Goal: Answer question/provide support

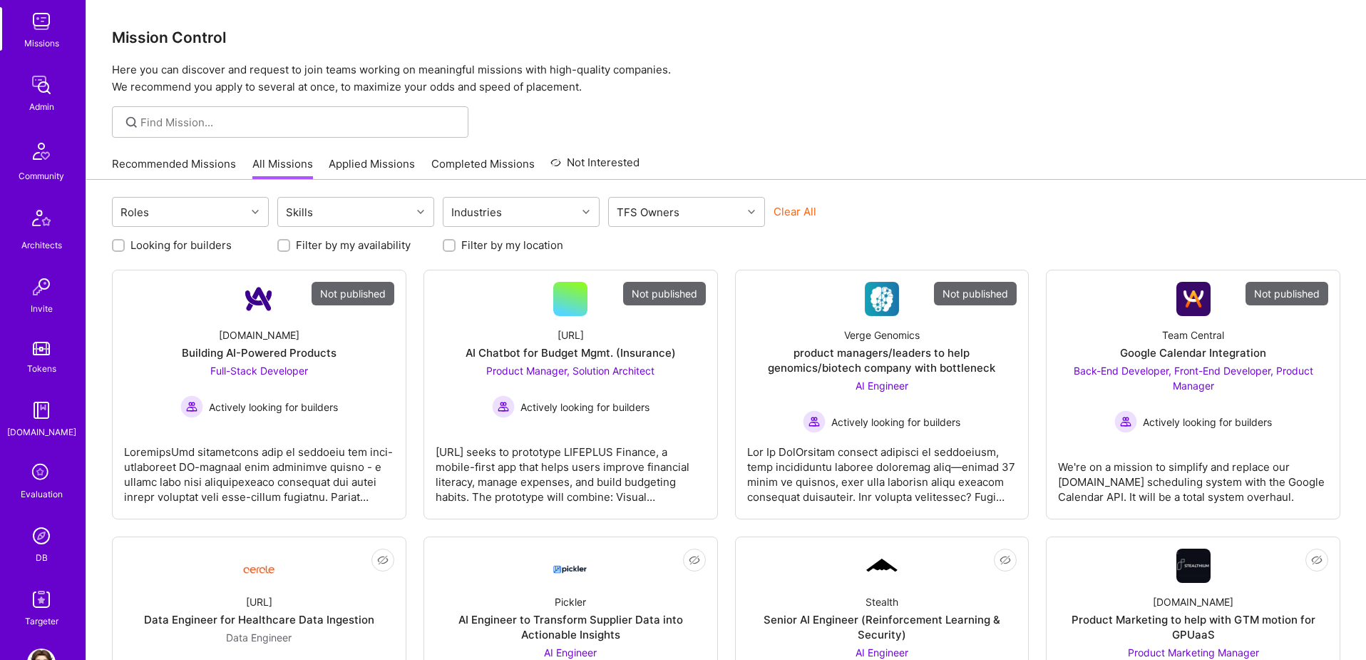
scroll to position [251, 0]
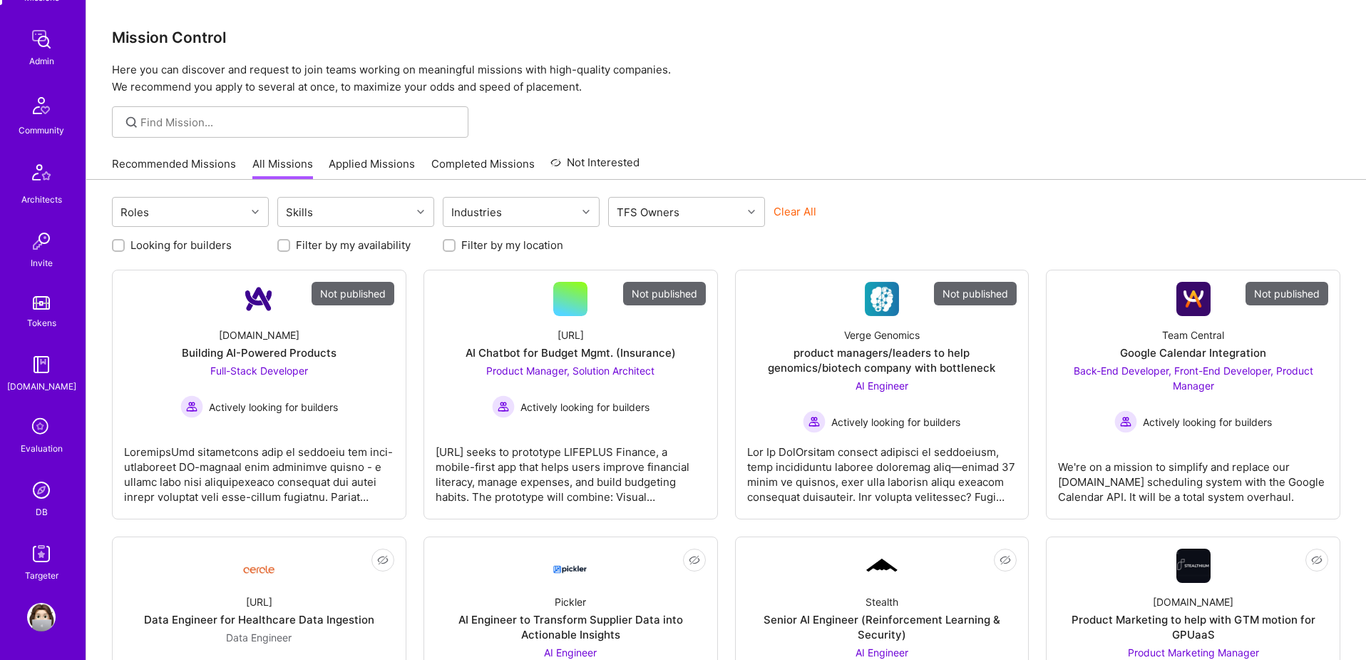
click at [42, 491] on img at bounding box center [41, 490] width 29 height 29
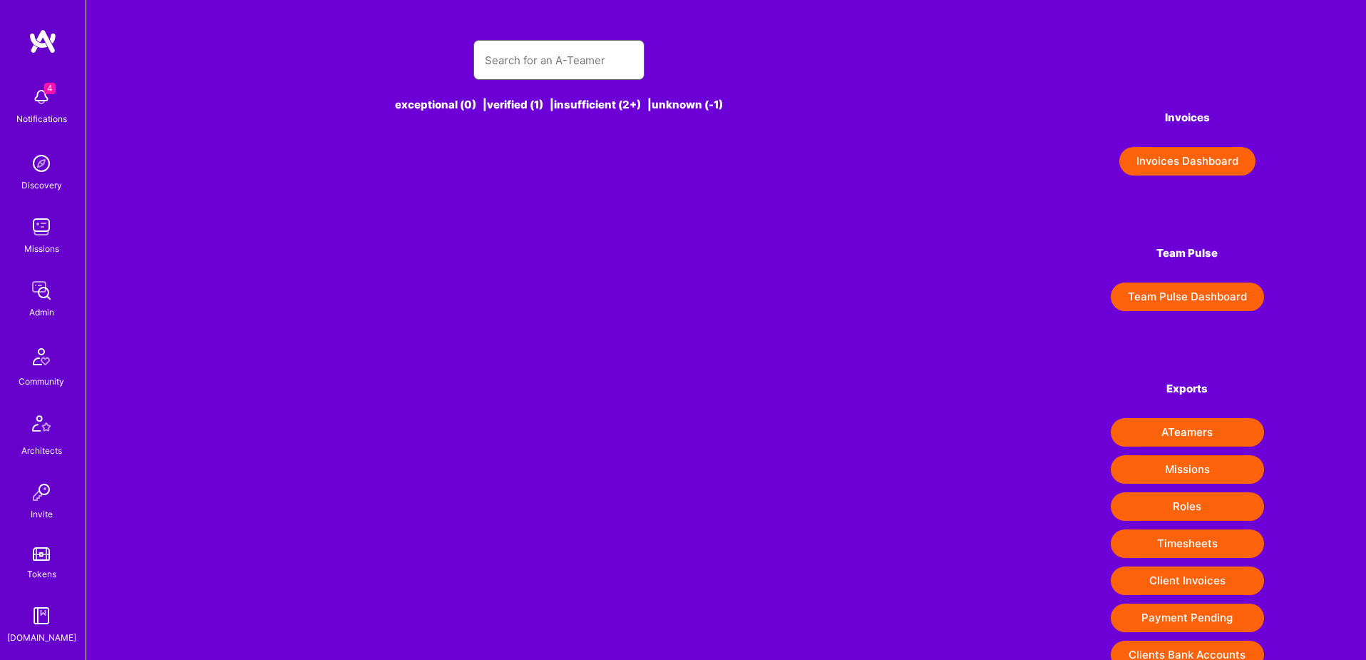
click at [547, 73] on input "text" at bounding box center [559, 60] width 148 height 36
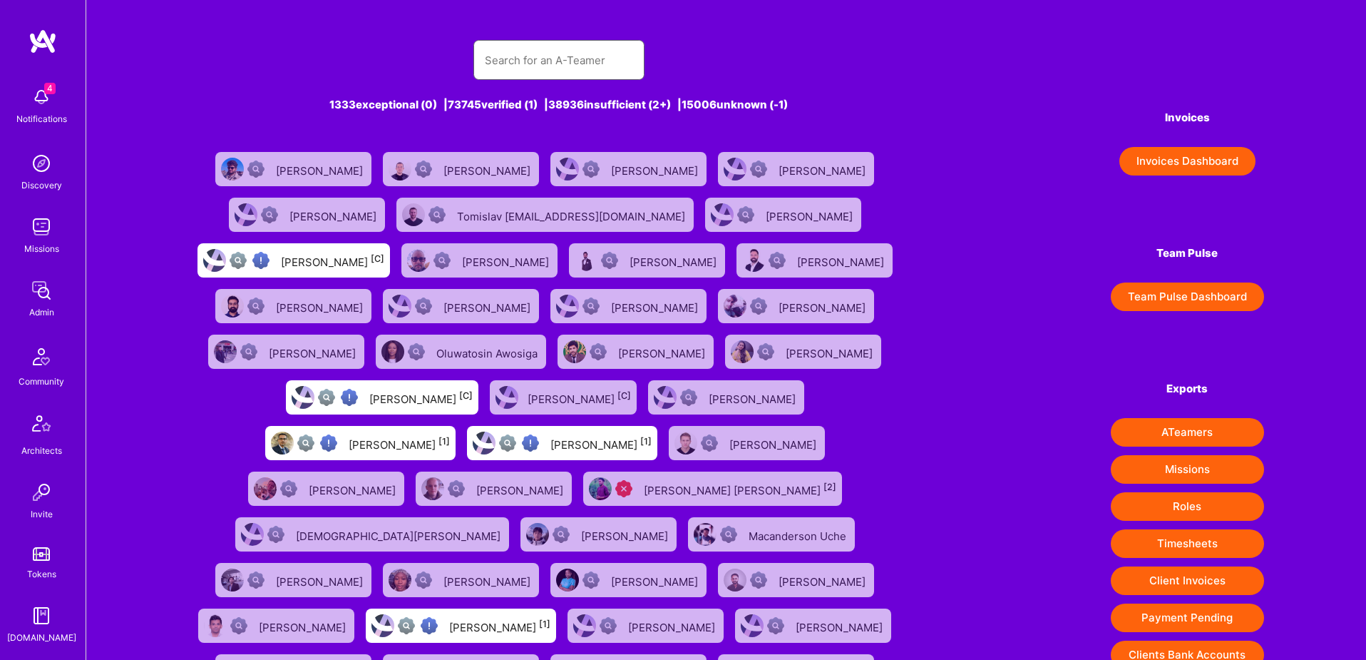
paste input "[EMAIL_ADDRESS][DOMAIN_NAME]"
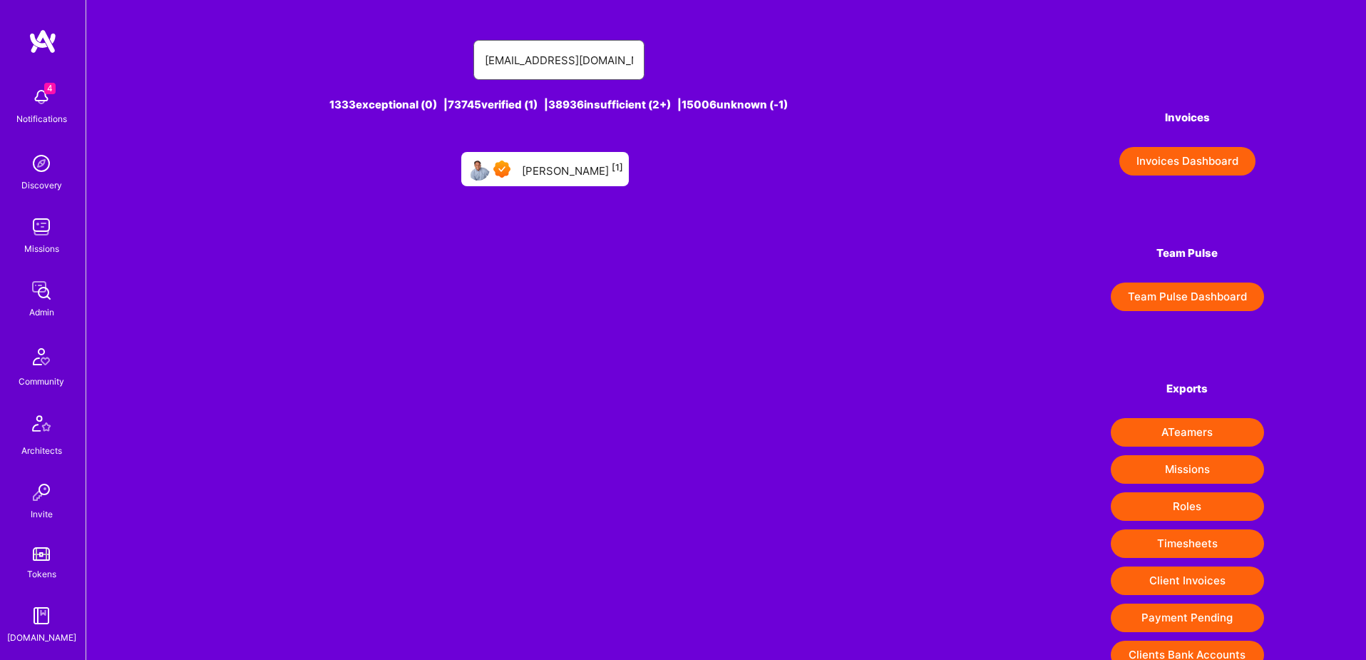
type input "[EMAIL_ADDRESS][DOMAIN_NAME]"
click at [573, 175] on div "[PERSON_NAME] [1]" at bounding box center [572, 169] width 101 height 19
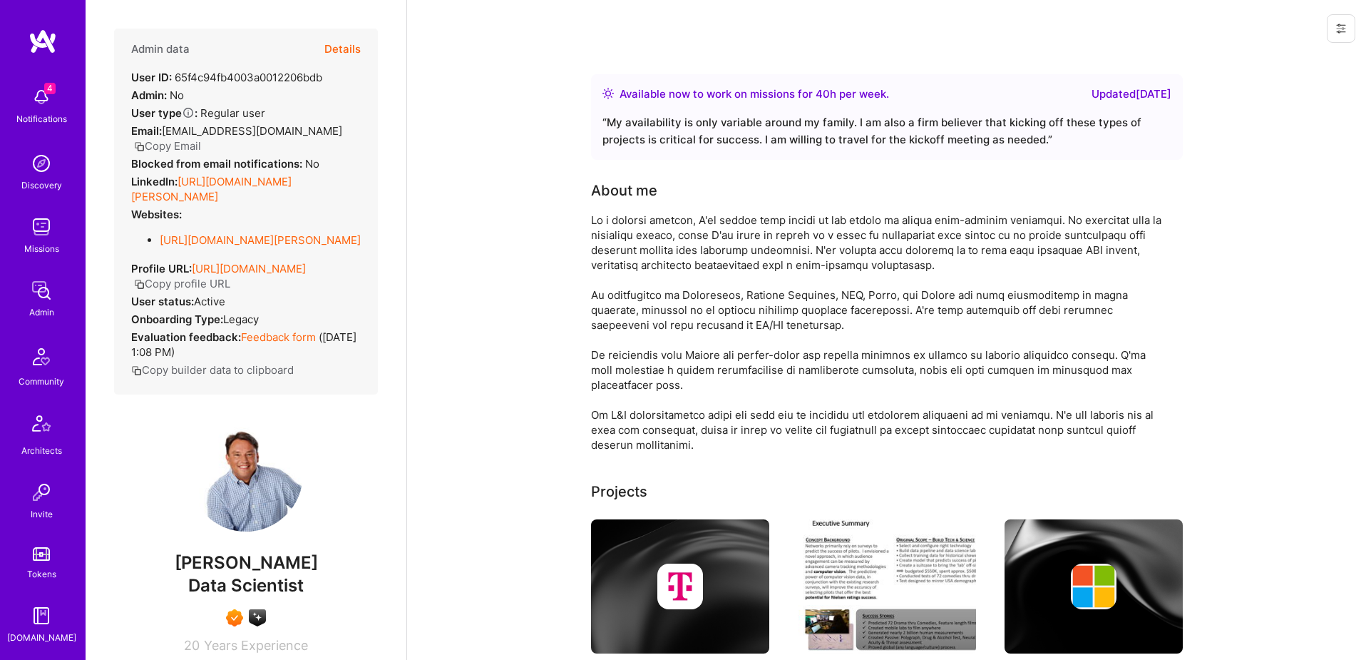
click at [40, 426] on img at bounding box center [41, 426] width 34 height 34
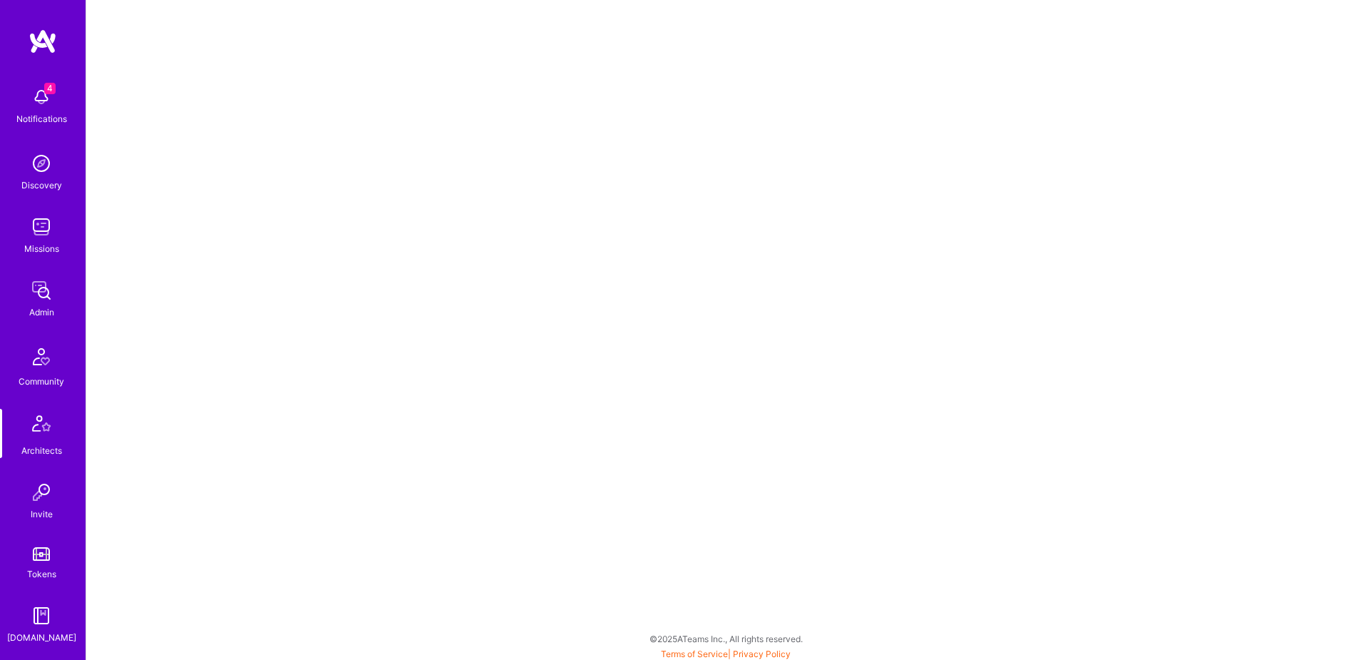
click at [29, 490] on img at bounding box center [41, 492] width 29 height 29
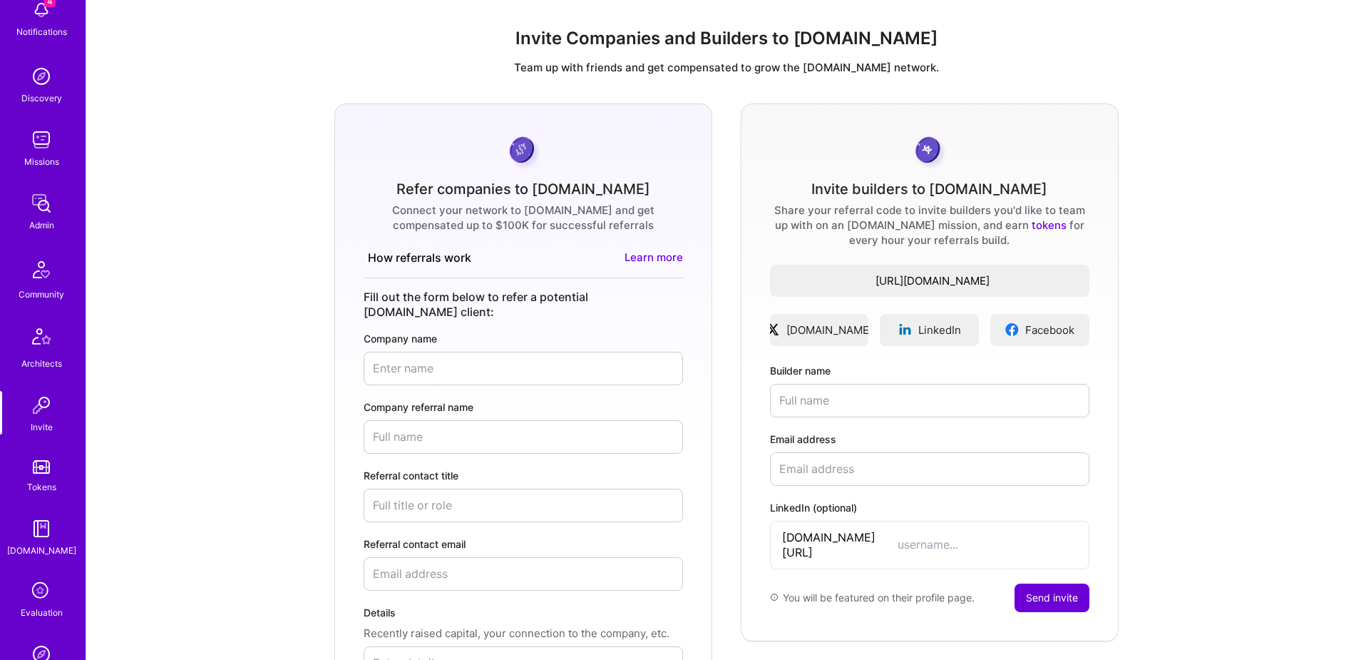
scroll to position [251, 0]
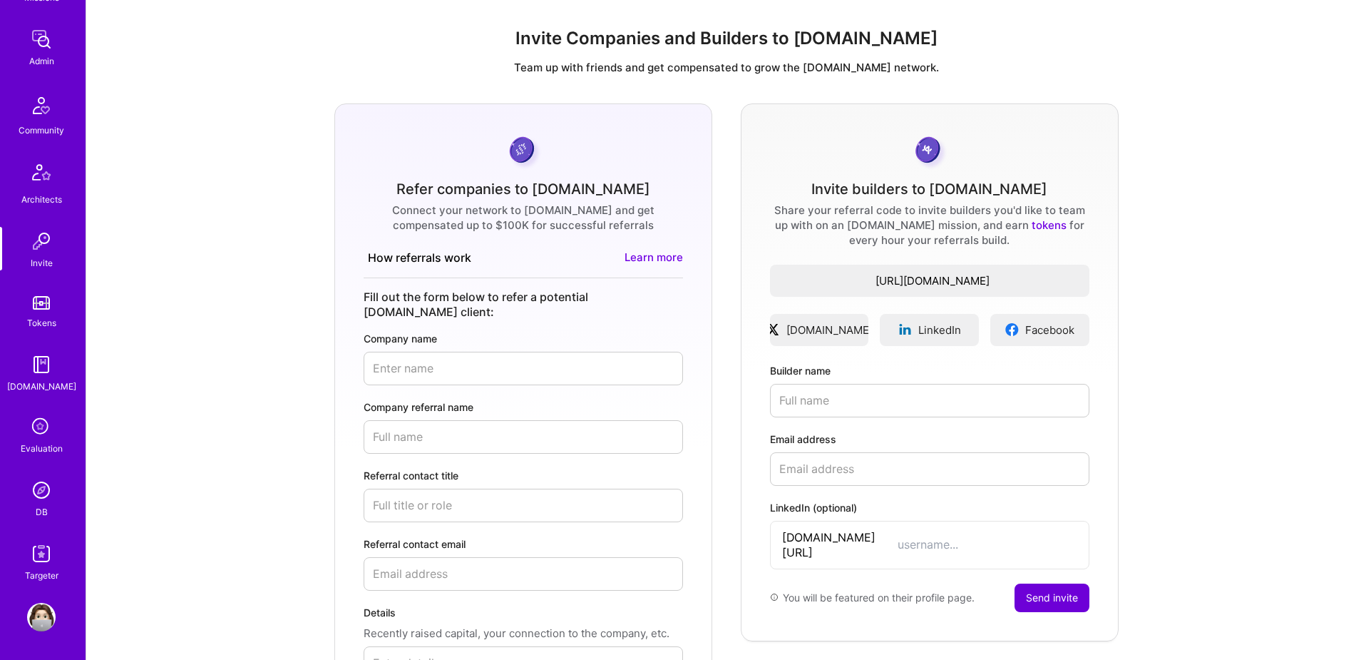
click at [46, 498] on img at bounding box center [41, 490] width 29 height 29
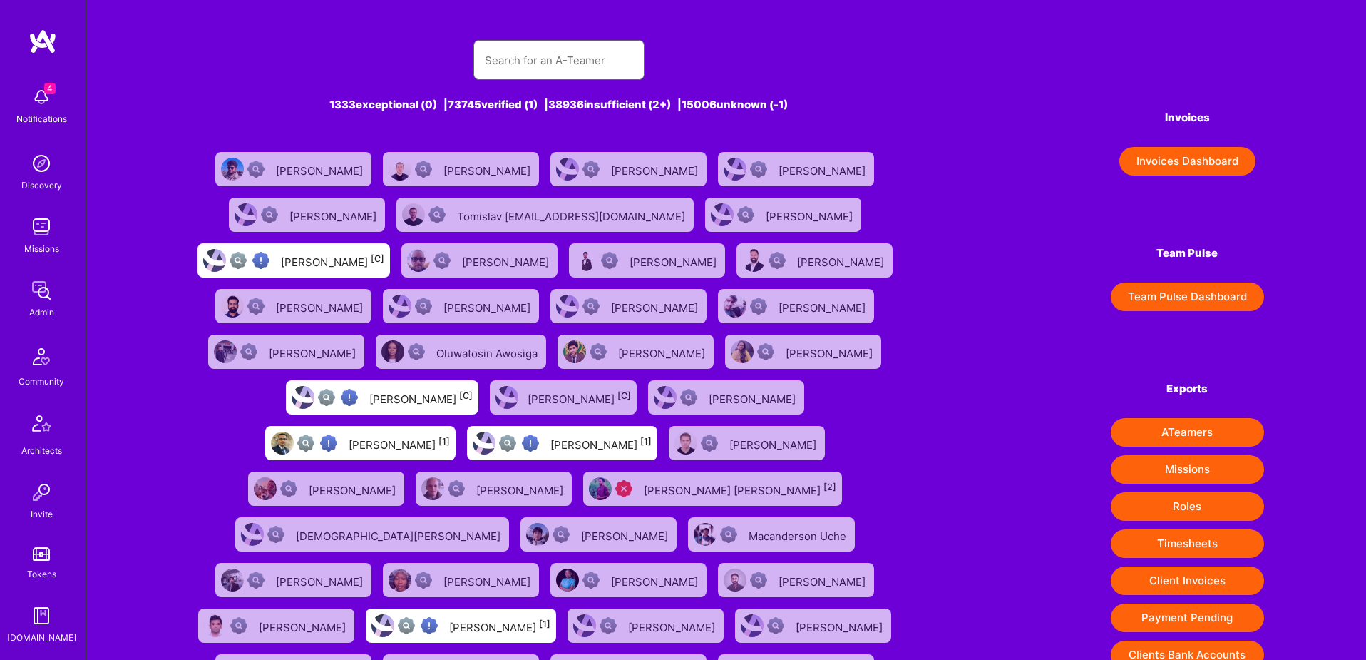
click at [569, 59] on input "text" at bounding box center [559, 60] width 148 height 36
paste input "[PERSON_NAME]"
type input "[PERSON_NAME]"
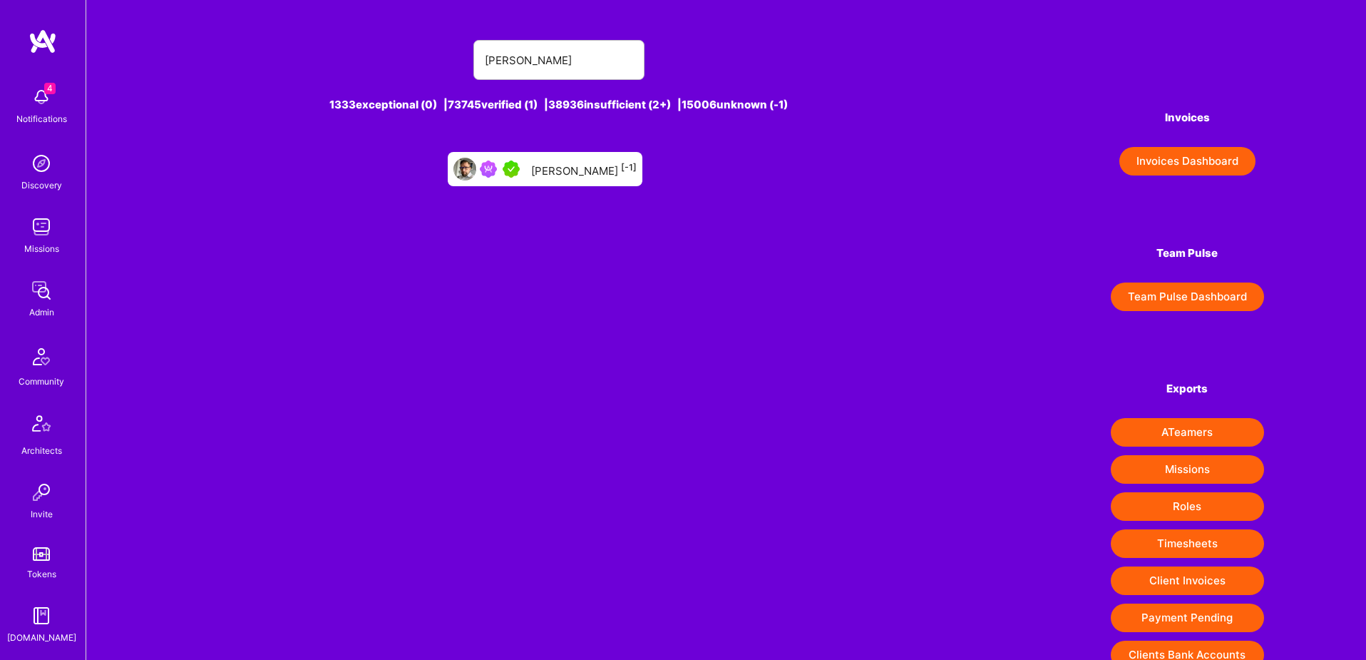
click at [616, 178] on div "[PERSON_NAME] [-1]" at bounding box center [584, 169] width 106 height 19
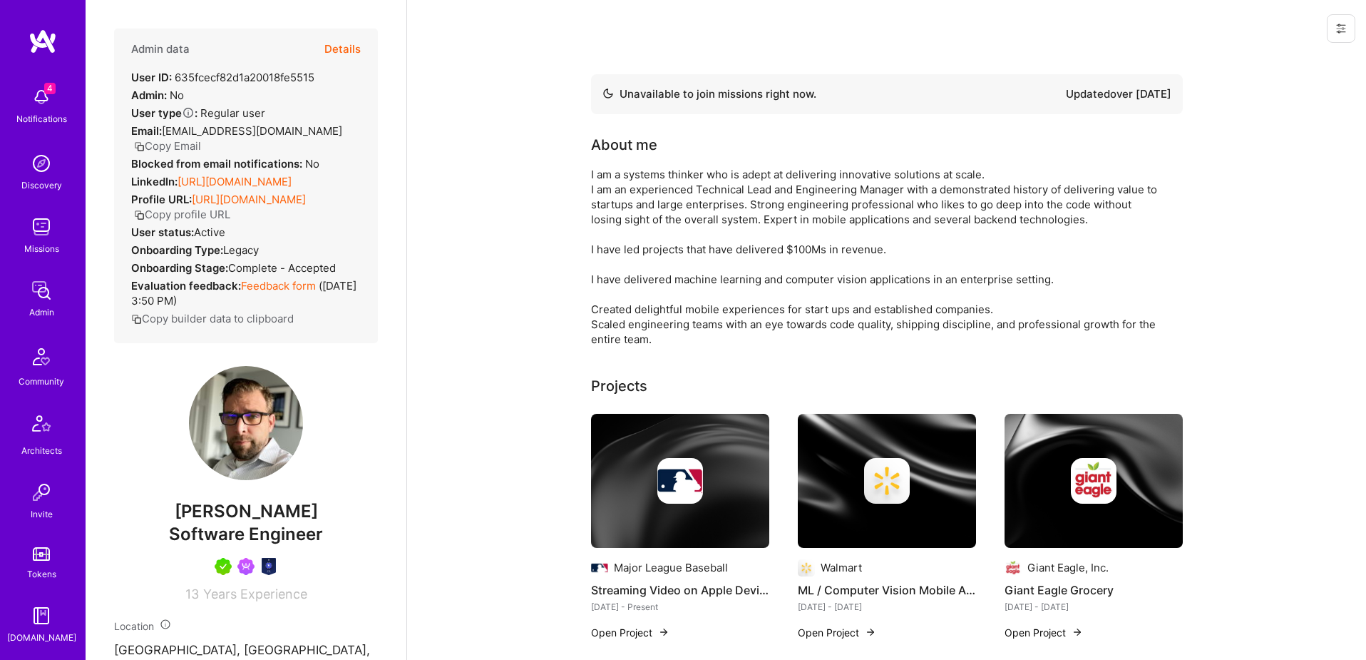
click at [352, 49] on button "Details" at bounding box center [342, 49] width 36 height 41
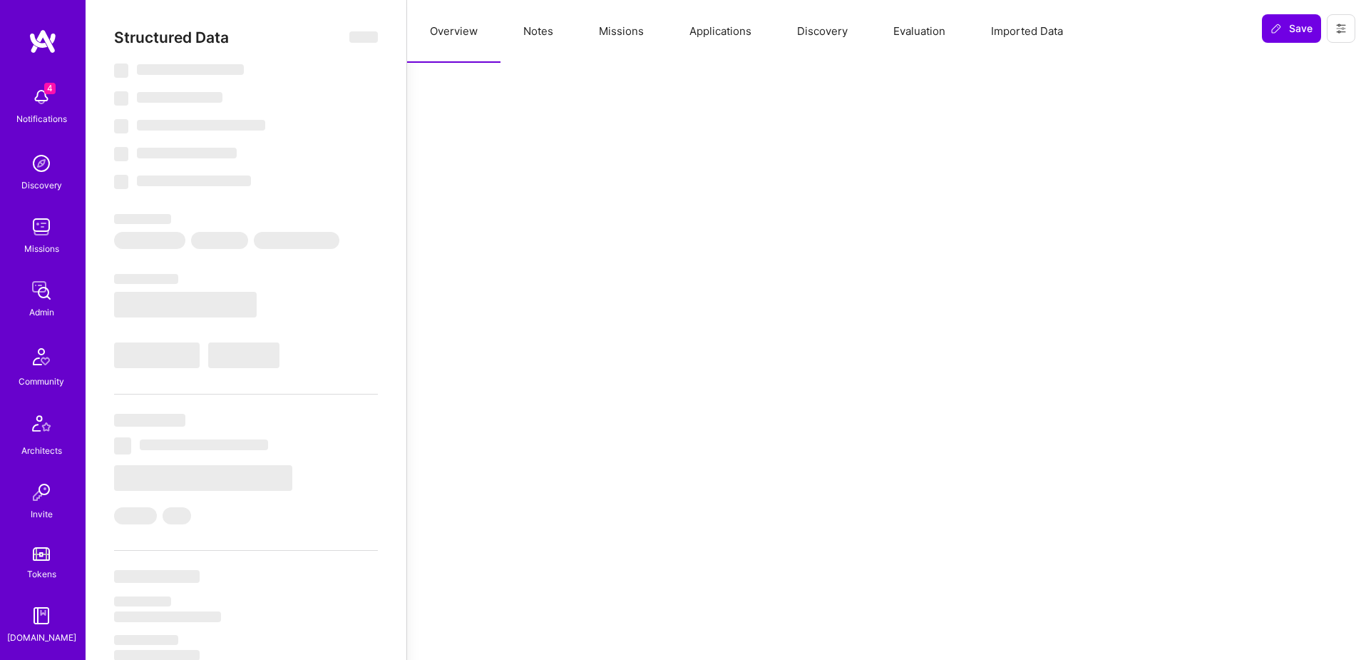
select select "Not Available"
select select "1 Month"
select select "5"
select select "4"
select select "7"
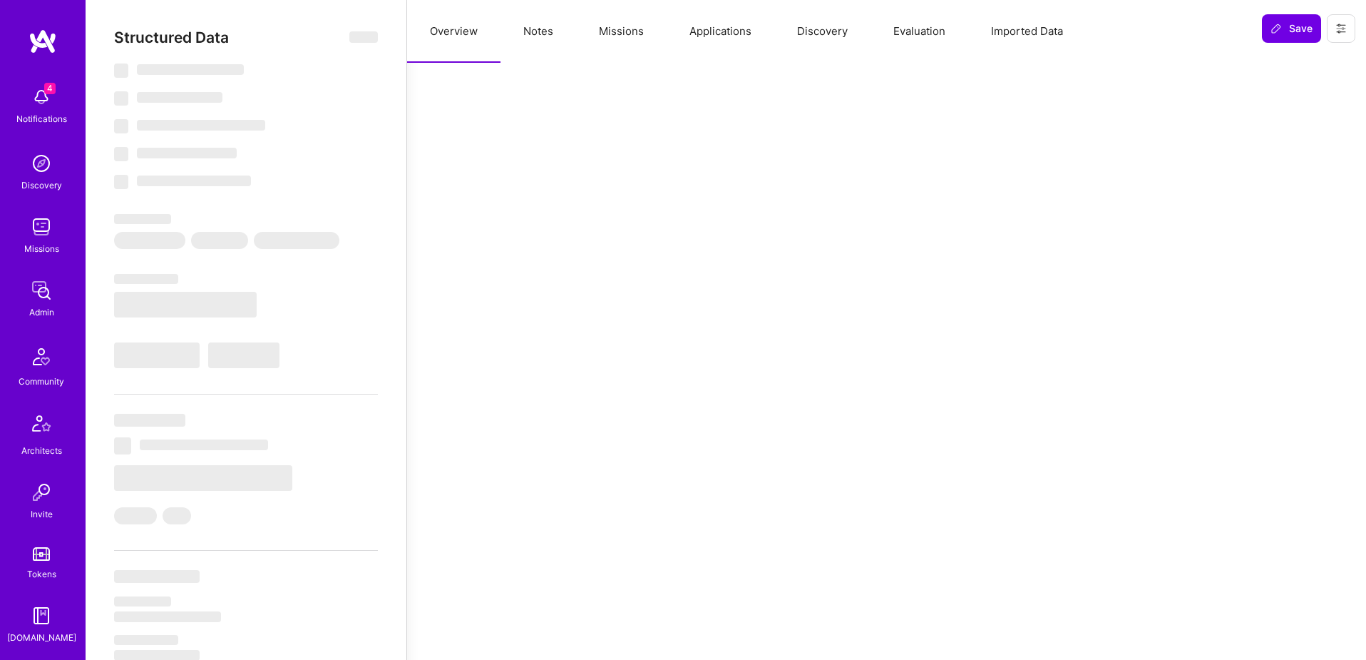
select select "7"
select select "US"
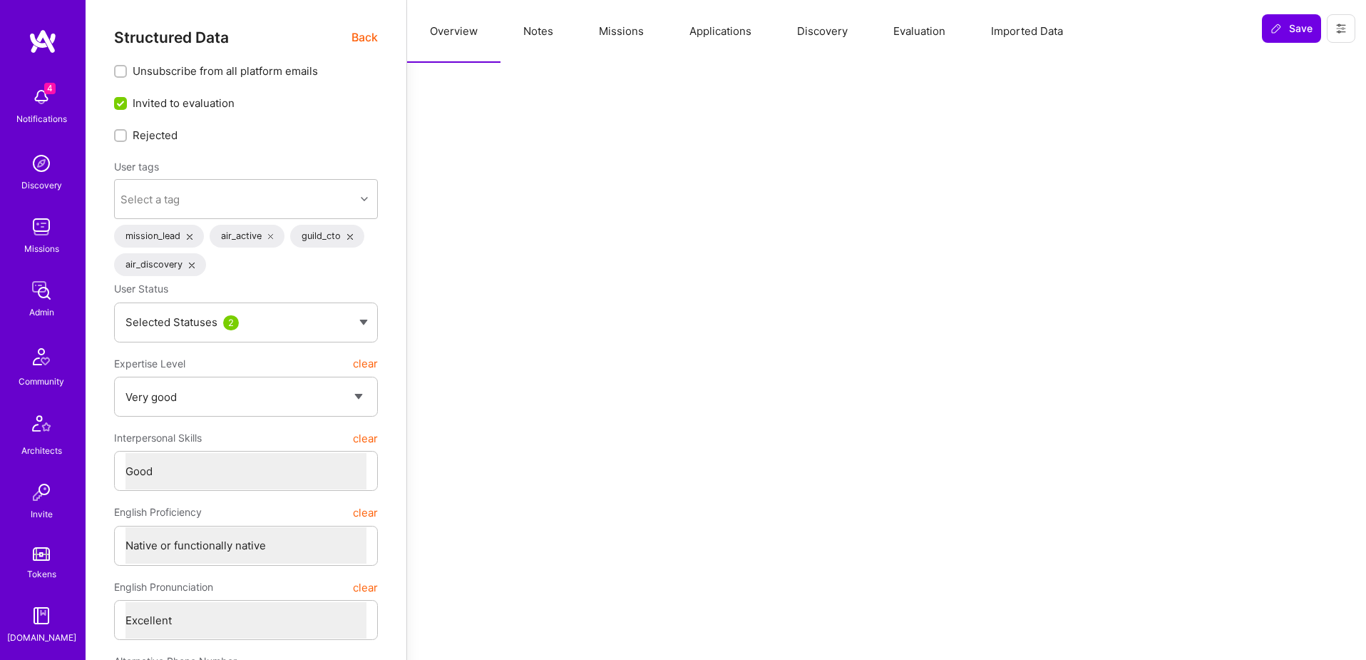
click at [628, 32] on button "Missions" at bounding box center [621, 31] width 91 height 63
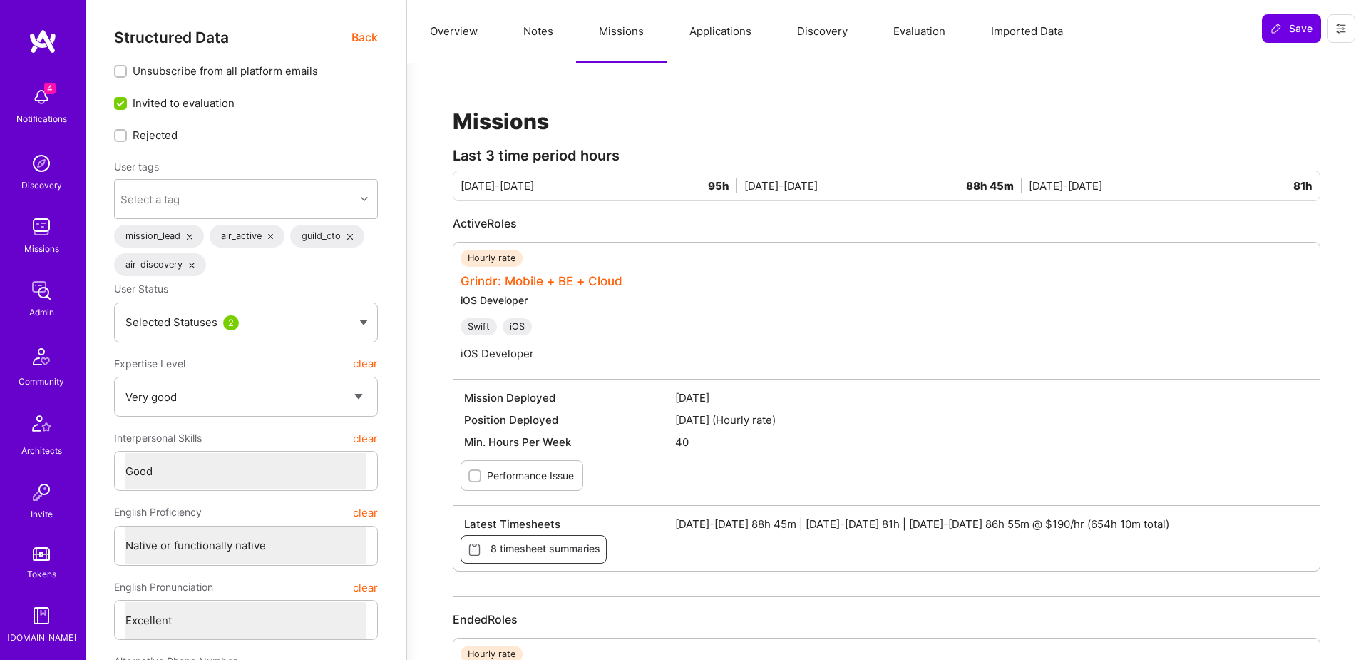
click at [608, 280] on link "Grindr: Mobile + BE + Cloud" at bounding box center [542, 281] width 162 height 14
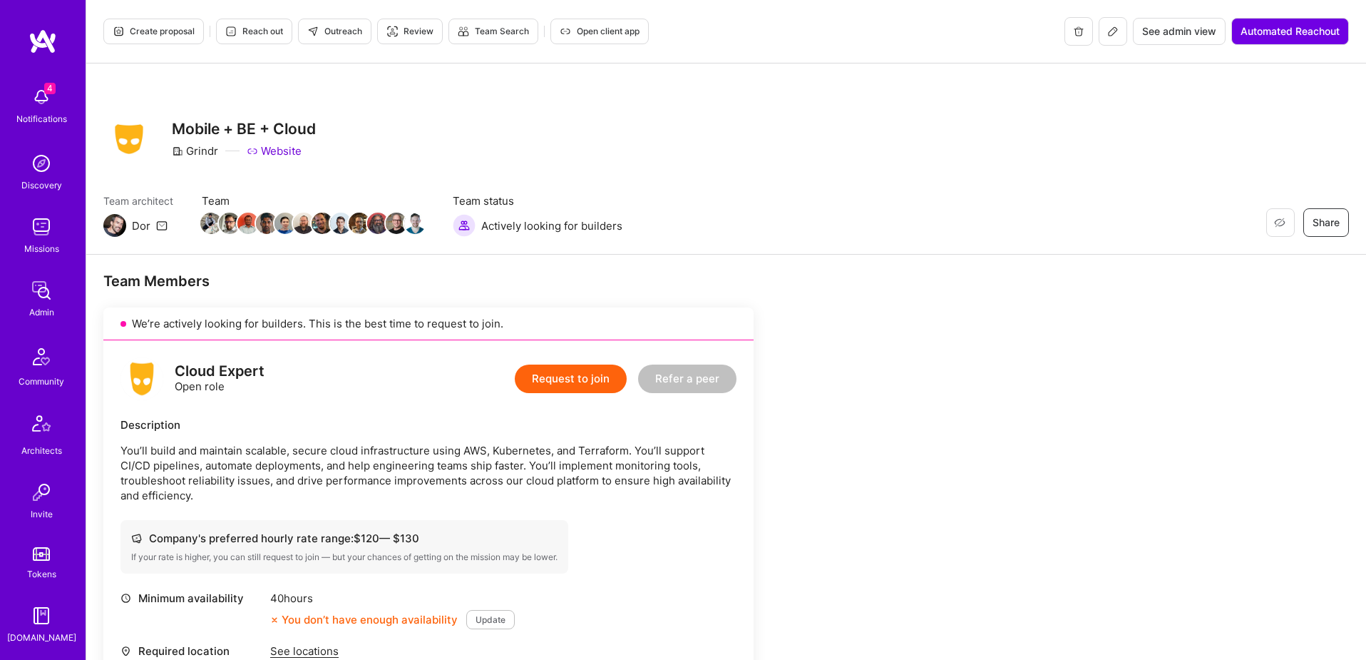
click at [1181, 29] on span "See admin view" at bounding box center [1179, 31] width 74 height 14
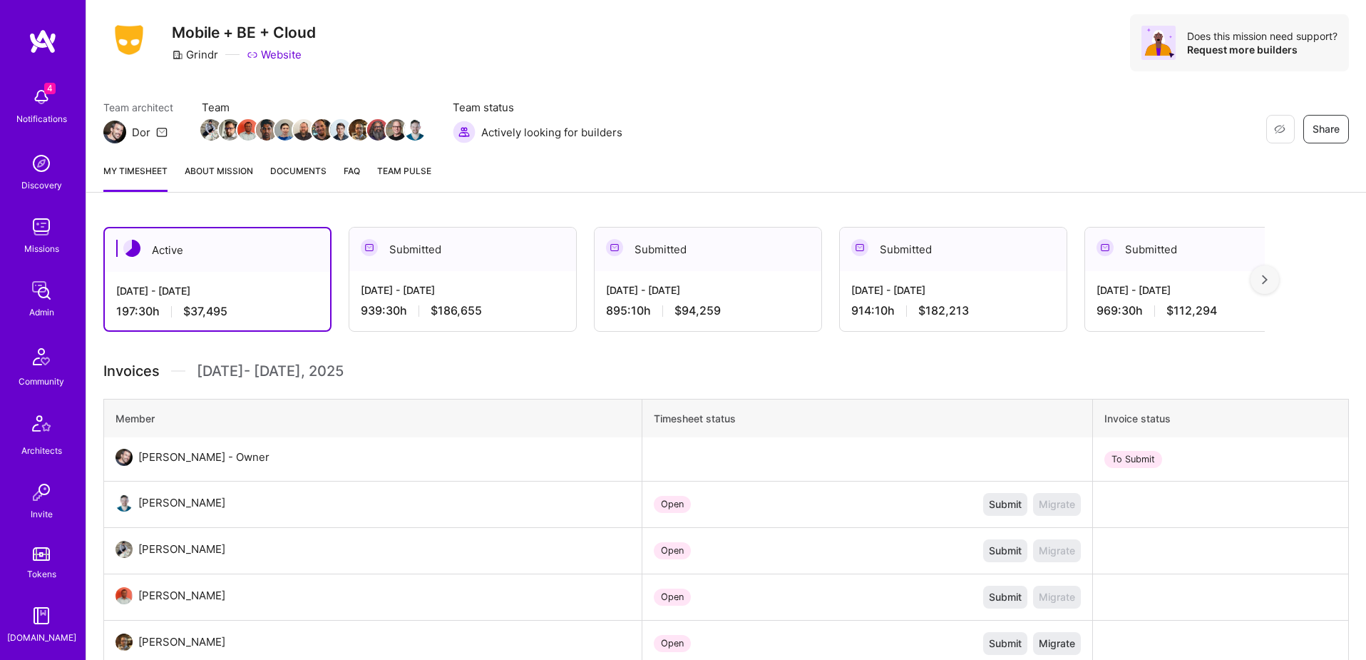
scroll to position [100, 0]
click at [538, 287] on div "[DATE] - [DATE]" at bounding box center [463, 289] width 204 height 15
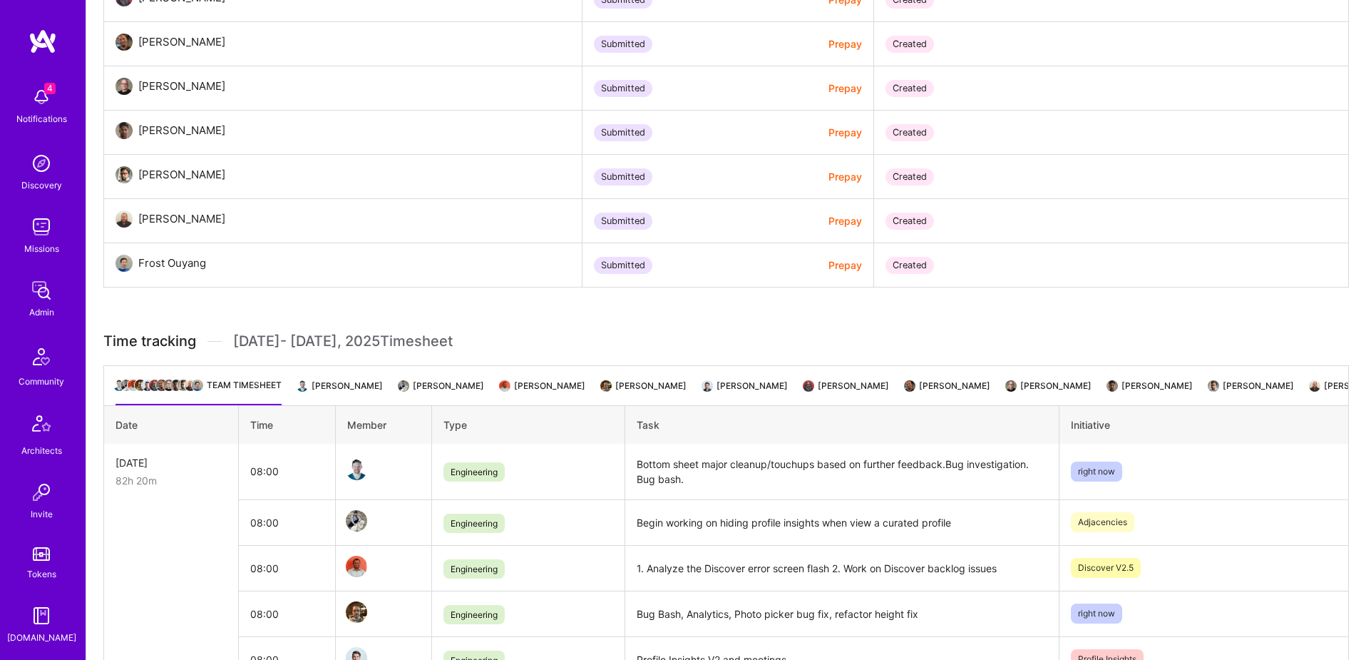
scroll to position [824, 0]
click at [1210, 381] on li "[PERSON_NAME]" at bounding box center [1252, 391] width 84 height 28
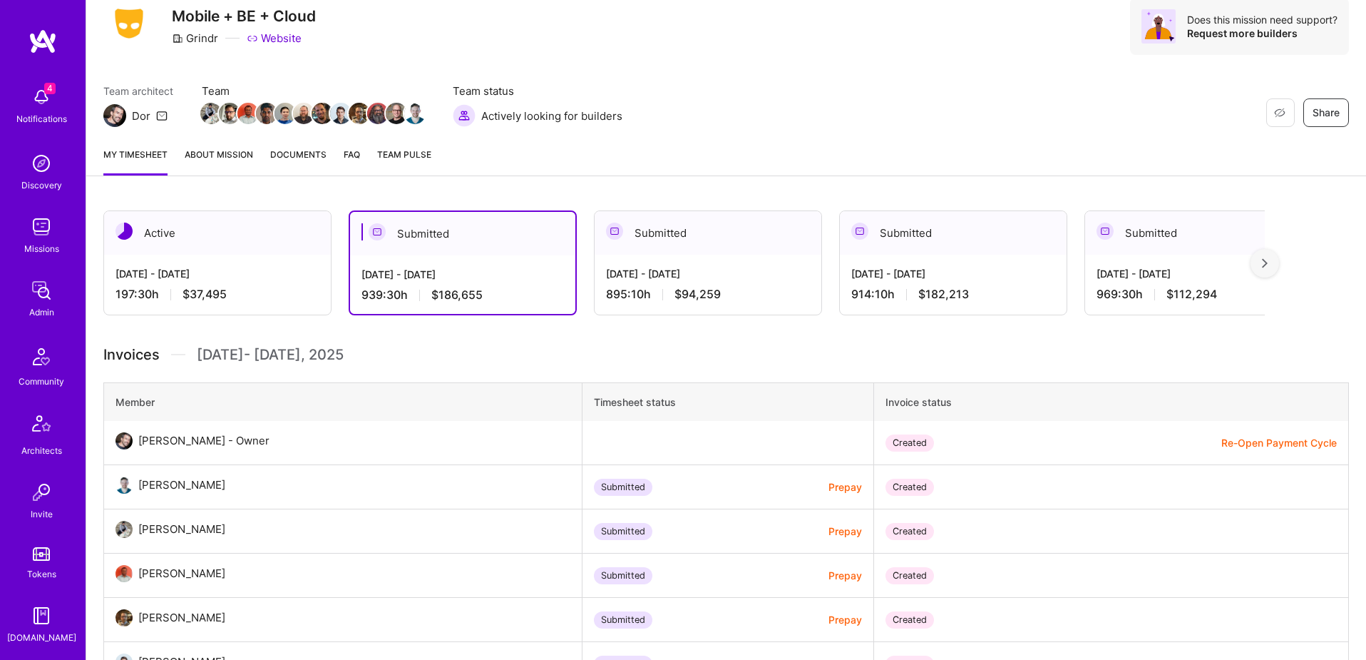
scroll to position [0, 0]
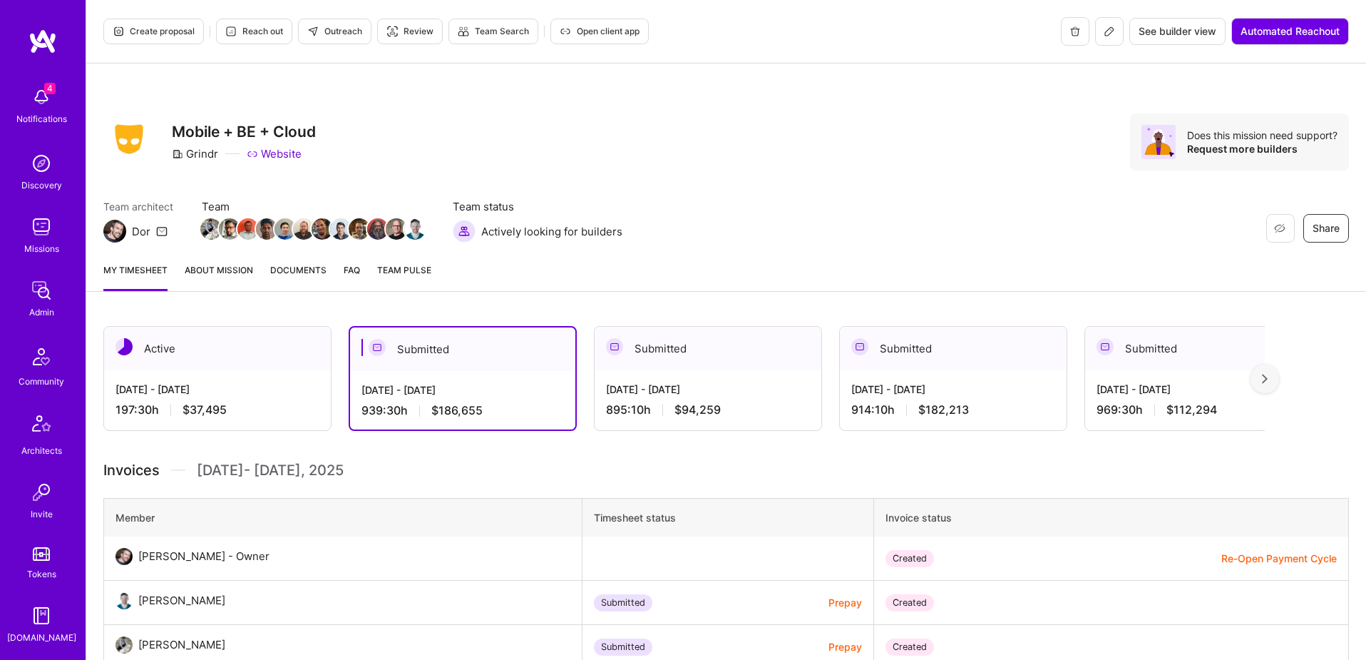
click at [285, 405] on div "197:30 h $37,495" at bounding box center [218, 409] width 204 height 15
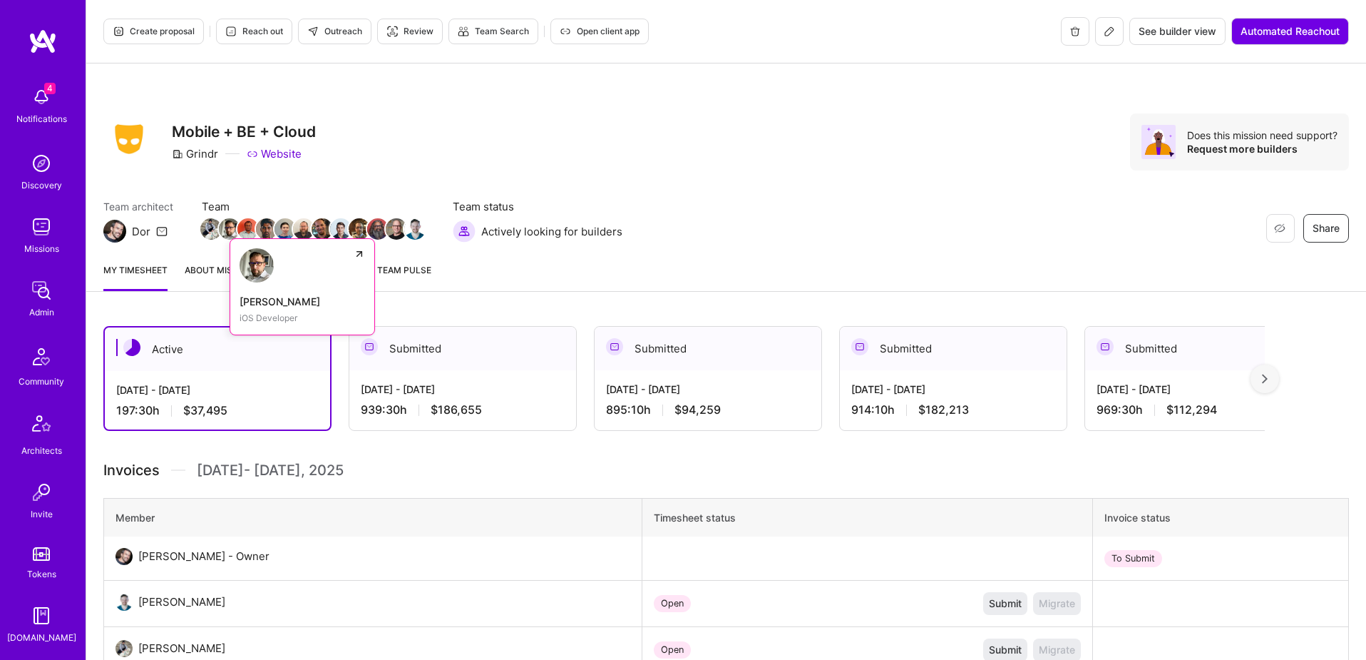
click at [222, 230] on img at bounding box center [229, 228] width 21 height 21
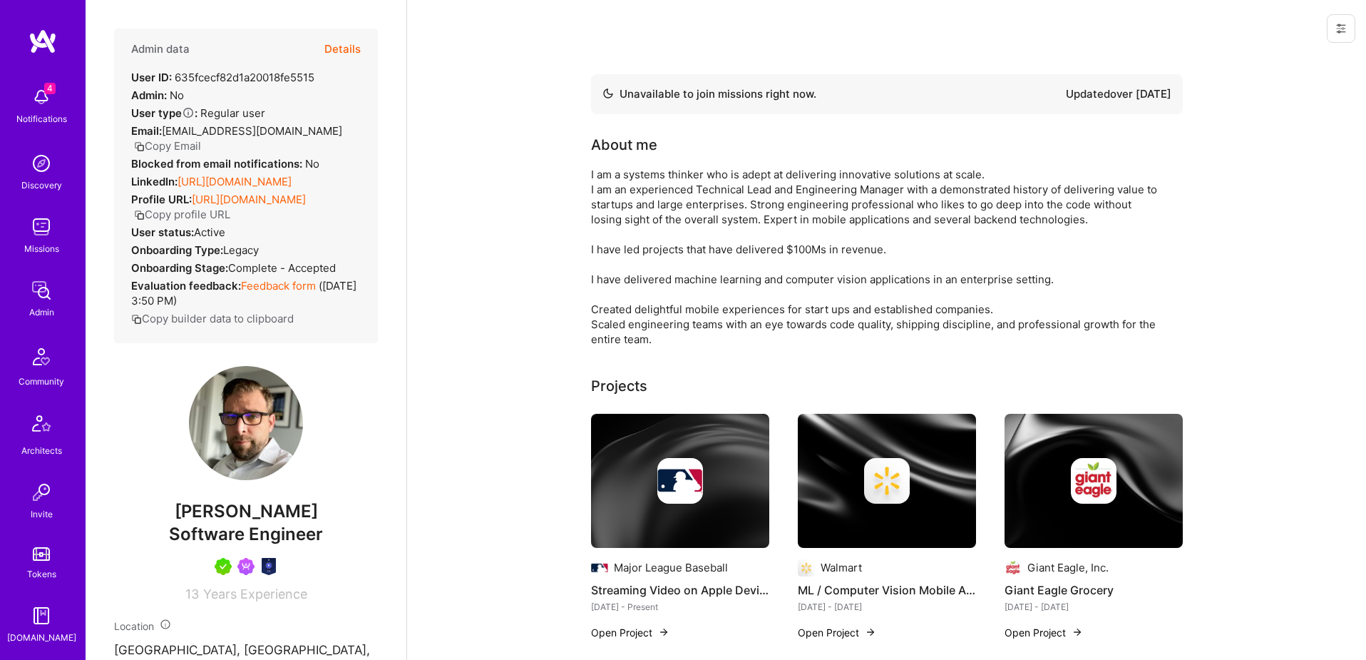
click at [1342, 35] on button at bounding box center [1341, 28] width 29 height 29
click at [1314, 53] on button "Login as [PERSON_NAME]" at bounding box center [1280, 61] width 150 height 36
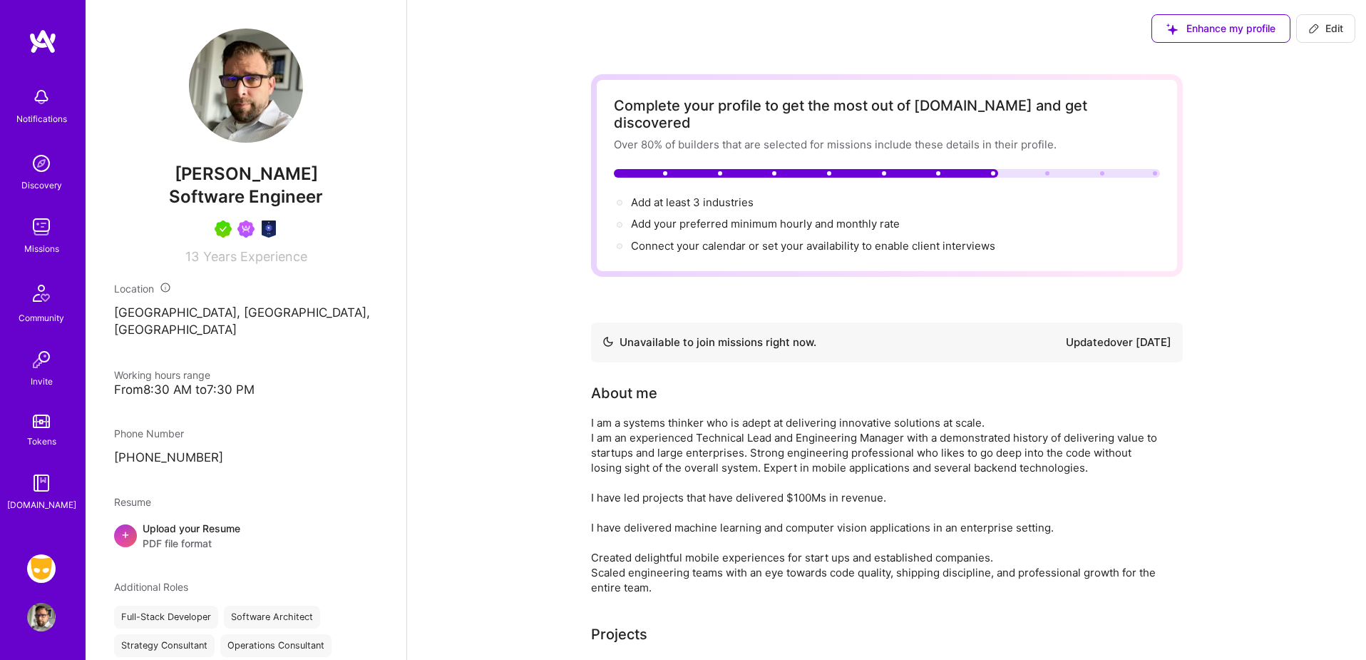
click at [37, 567] on img at bounding box center [41, 568] width 29 height 29
